Goal: Information Seeking & Learning: Find specific fact

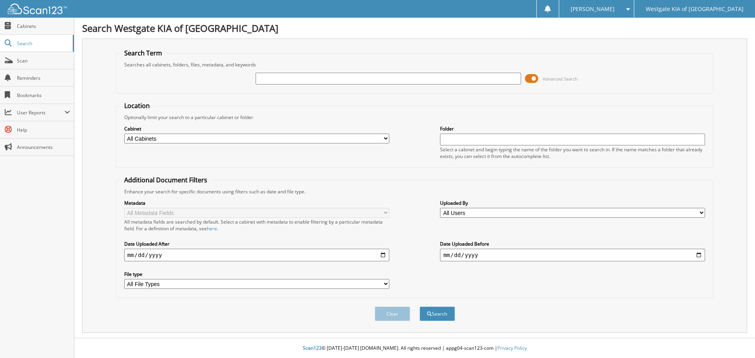
click at [318, 78] on input "text" at bounding box center [387, 79] width 265 height 12
type input "KA14870"
click at [442, 307] on button "Search" at bounding box center [436, 314] width 35 height 15
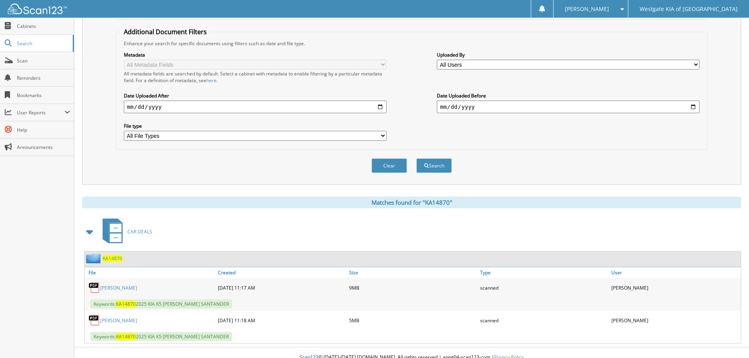
scroll to position [158, 0]
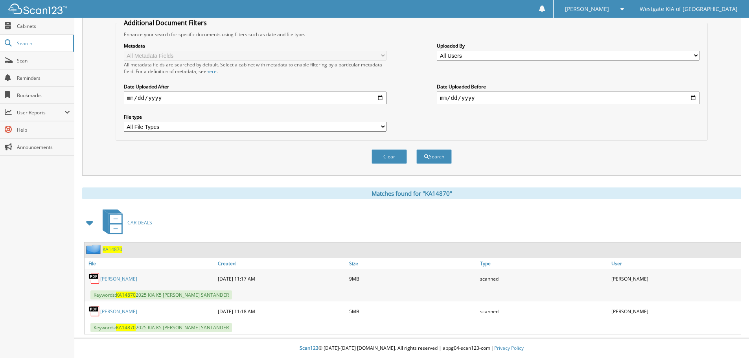
click at [119, 277] on link "[PERSON_NAME]" at bounding box center [118, 279] width 37 height 7
